Goal: Information Seeking & Learning: Learn about a topic

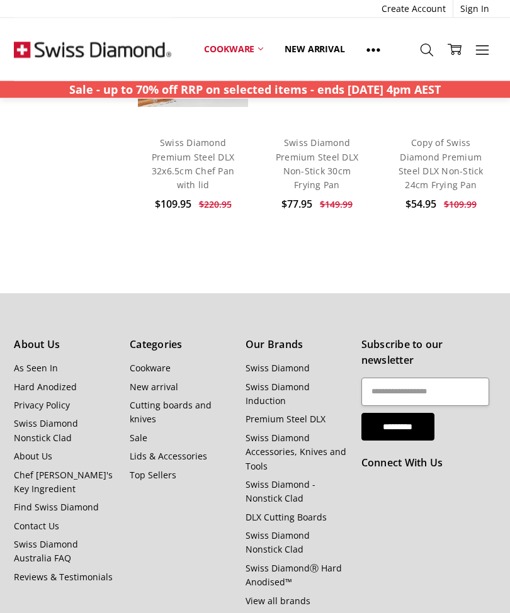
scroll to position [861, 0]
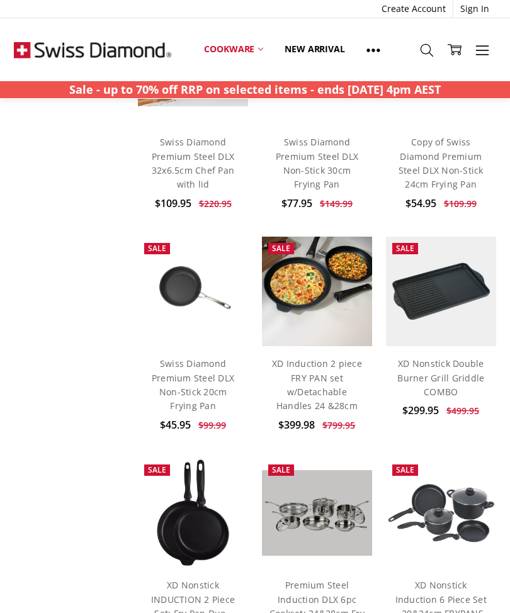
click at [67, 415] on div "Show Filters Filter Browse by Categories Cookware Shop By Collection CXD Hard A…" at bounding box center [255, 244] width 496 height 1928
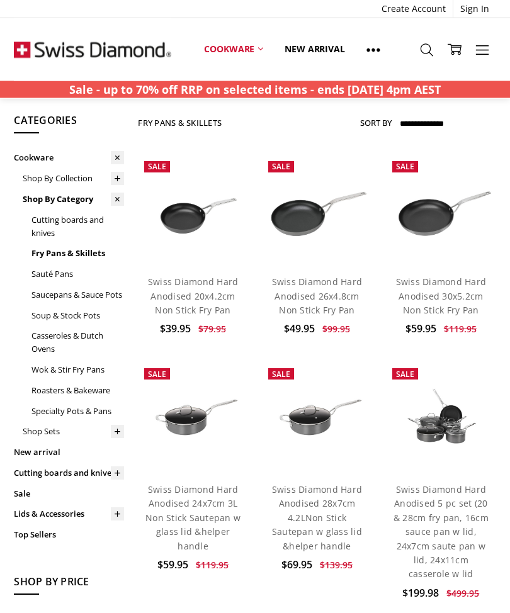
scroll to position [0, 0]
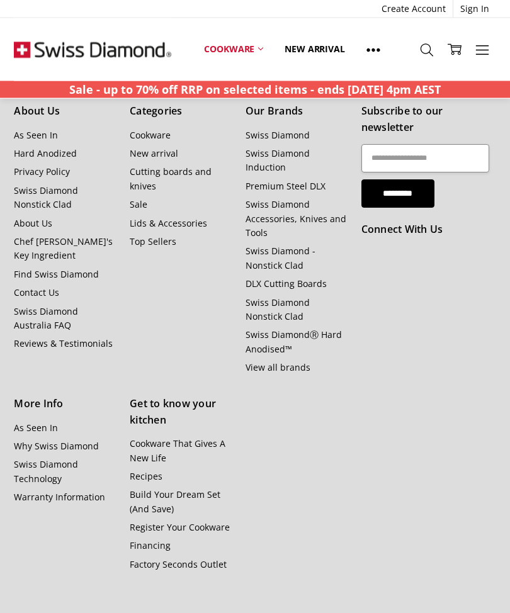
scroll to position [2064, 0]
click at [84, 441] on link "Why Swiss Diamond" at bounding box center [56, 447] width 85 height 12
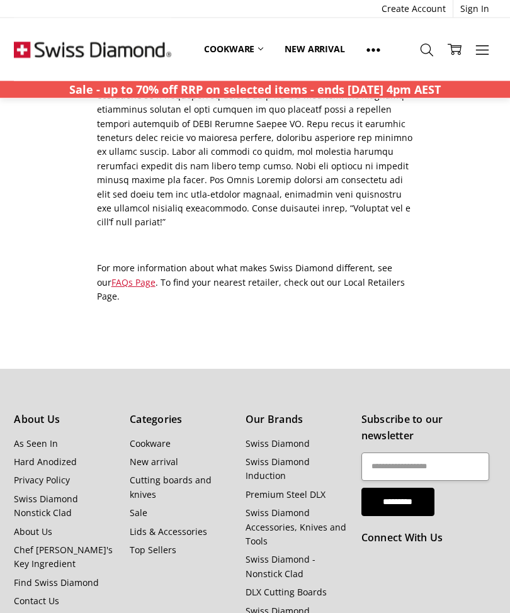
scroll to position [1105, 0]
click at [286, 553] on link "Swiss Diamond - Nonstick Clad" at bounding box center [280, 566] width 70 height 26
